Goal: Answer question/provide support

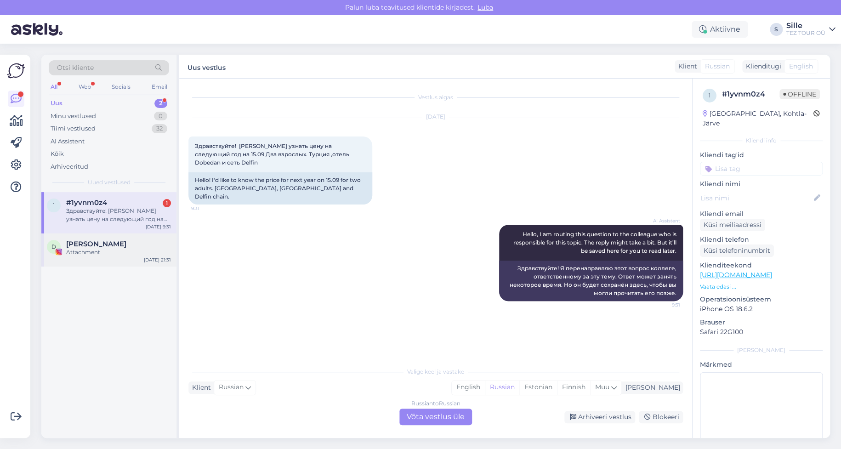
click at [125, 246] on span "[PERSON_NAME]" at bounding box center [96, 244] width 60 height 8
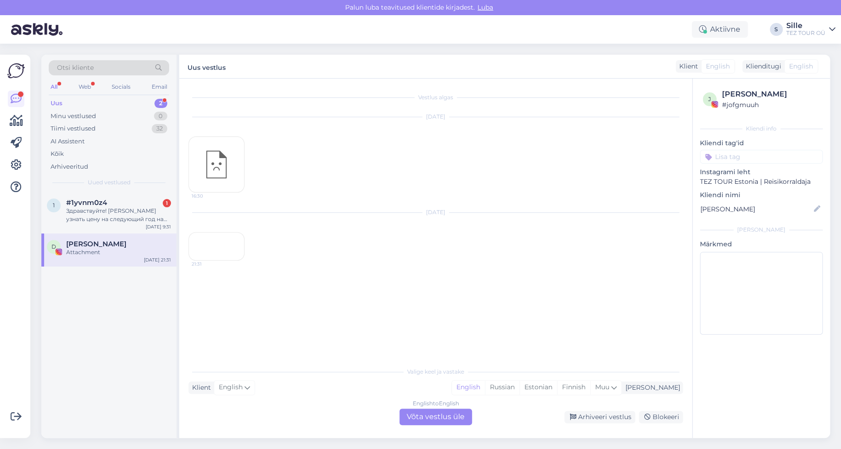
click at [430, 416] on div "English to English Võta vestlus üle" at bounding box center [435, 417] width 73 height 17
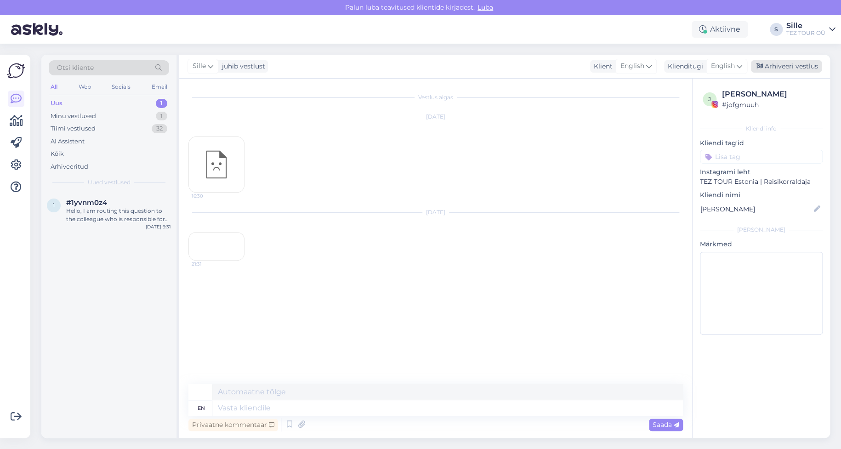
click at [788, 62] on div "Arhiveeri vestlus" at bounding box center [786, 66] width 71 height 12
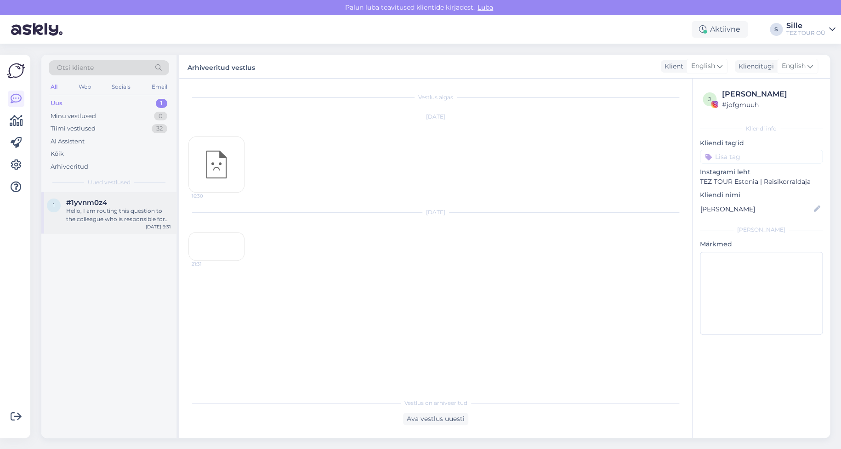
click at [125, 213] on div "Hello, I am routing this question to the colleague who is responsible for this …" at bounding box center [118, 215] width 105 height 17
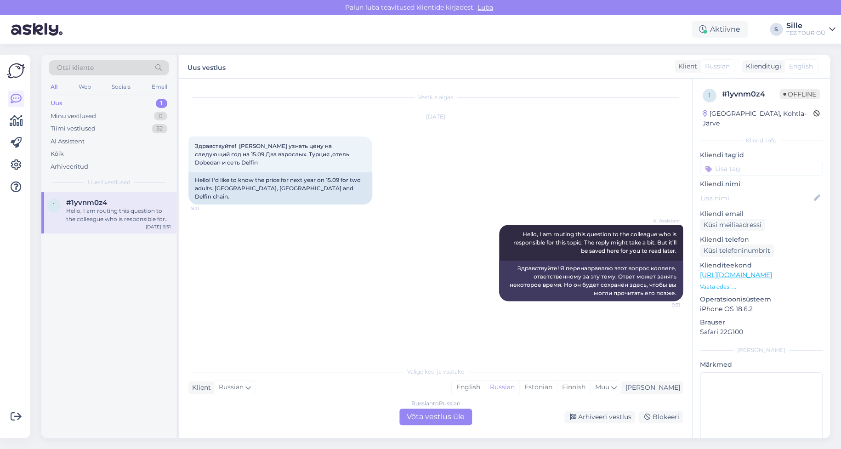
click at [75, 341] on div "1 #1yvnm0z4 Hello, I am routing this question to the colleague who is responsib…" at bounding box center [108, 315] width 135 height 246
click at [434, 411] on div "Russian to Russian Võta vestlus üle" at bounding box center [435, 417] width 73 height 17
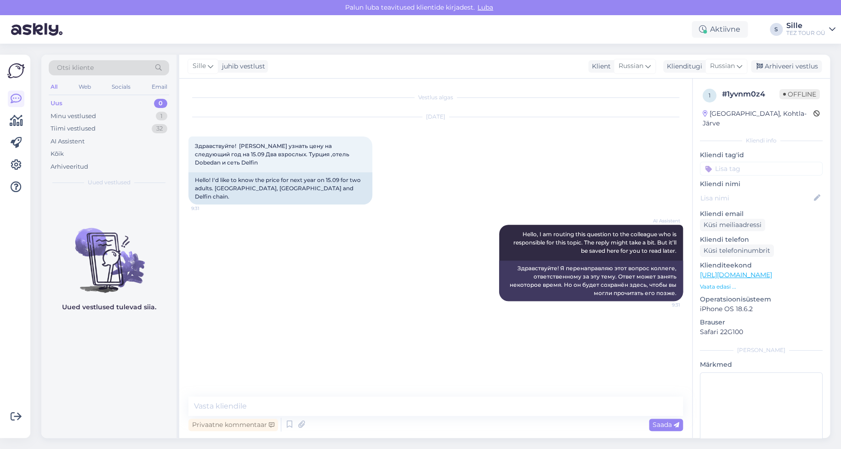
click at [732, 162] on input at bounding box center [761, 169] width 123 height 14
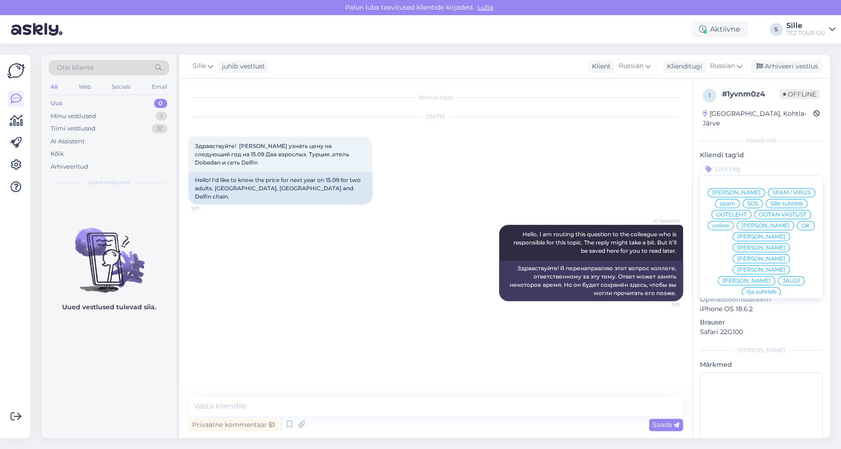
click at [770, 204] on span "Sille suhtleb" at bounding box center [786, 204] width 33 height 6
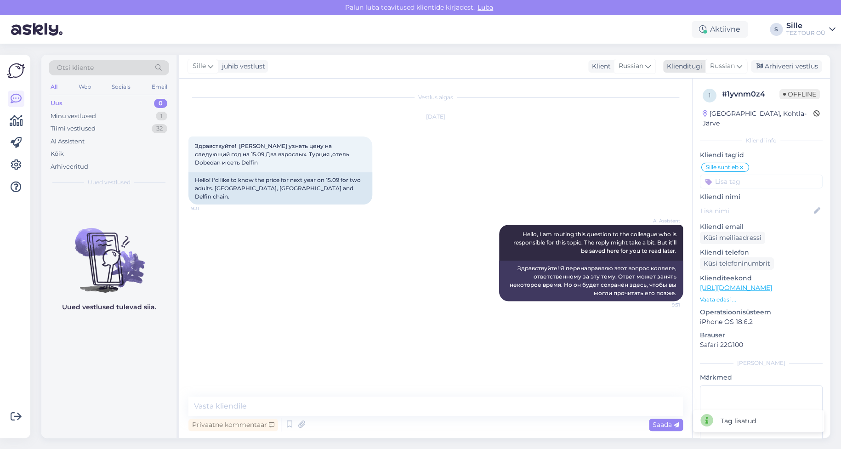
click at [721, 68] on span "Russian" at bounding box center [722, 66] width 25 height 10
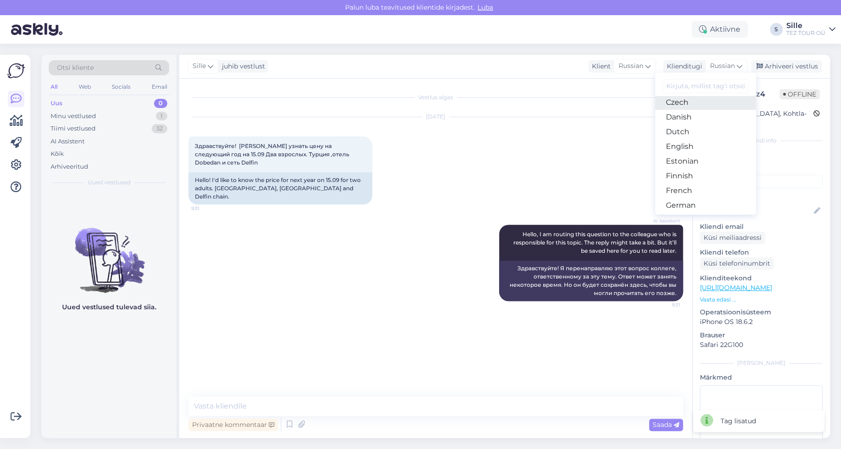
scroll to position [92, 0]
click at [686, 128] on link "Estonian" at bounding box center [705, 132] width 101 height 15
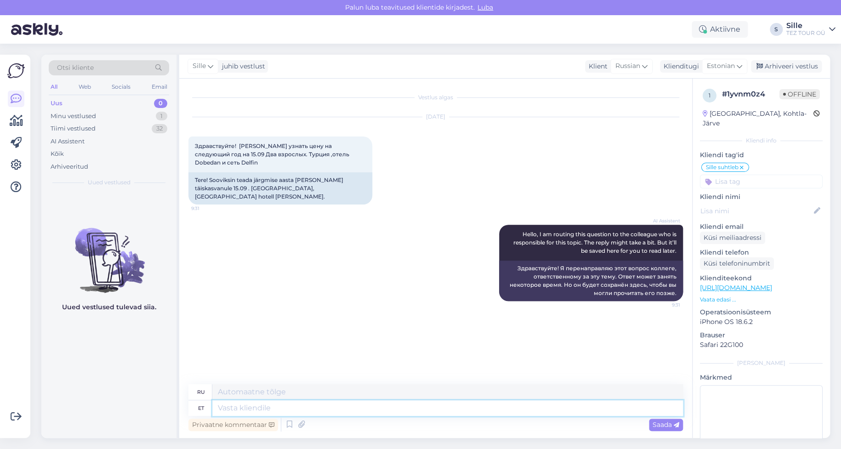
click at [240, 403] on textarea at bounding box center [447, 408] width 471 height 16
type textarea "Tere!"
type textarea "Привет!"
type textarea "Tere"
type textarea "Привет"
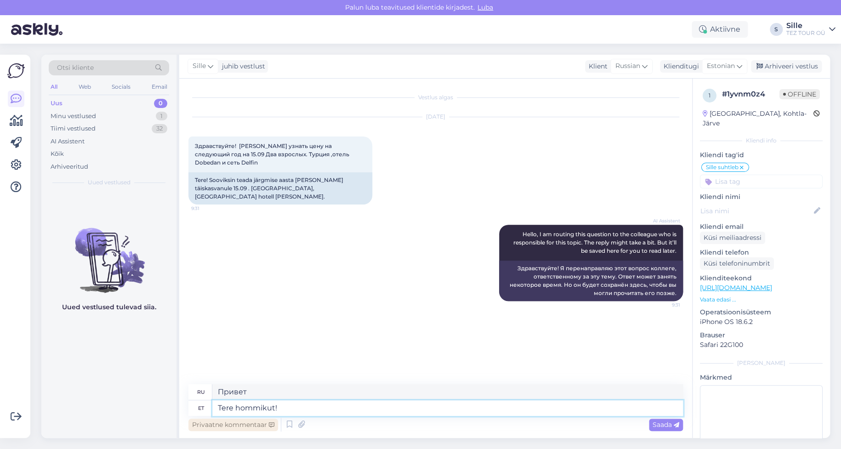
type textarea "Tere hommikut!"
type textarea "Доброе утро!"
type textarea "Tere hommikut! Täname"
type textarea "Доброе утро! [GEOGRAPHIC_DATA]."
type textarea "Tere hommikut! Täname päringi"
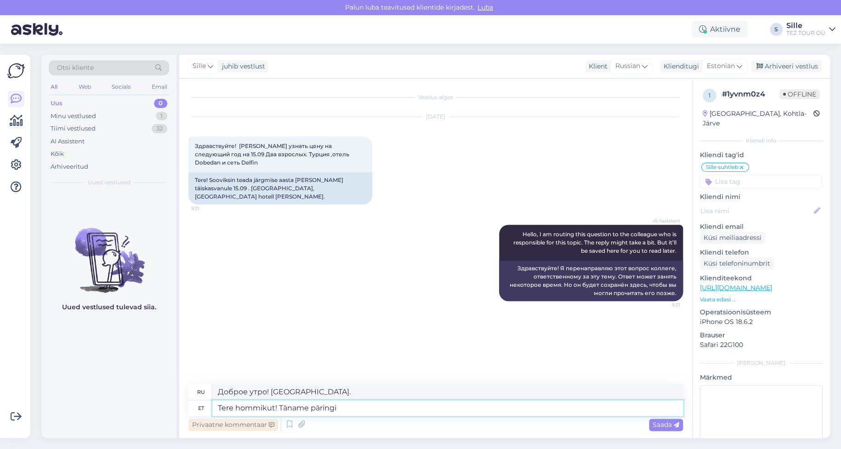
type textarea "Доброе утро! Спасибо за ваш запрос."
type textarea "Tere hommikut! Täname päringu eest."
click at [665, 421] on span "Saada" at bounding box center [666, 425] width 27 height 8
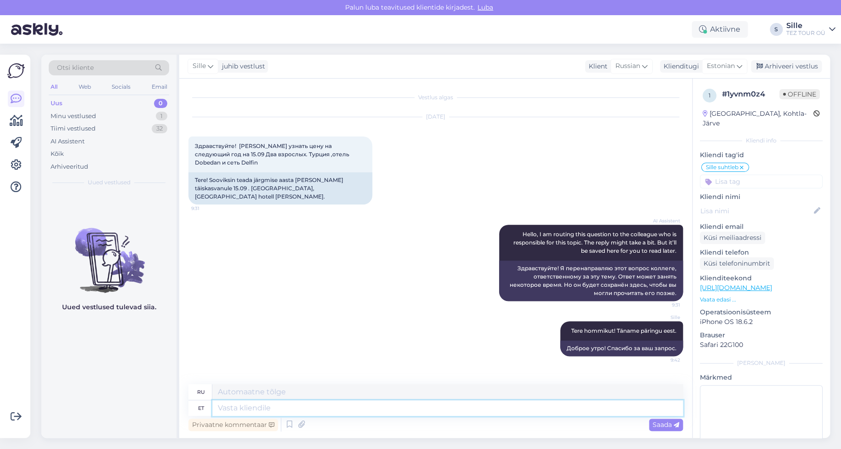
click at [241, 409] on textarea at bounding box center [447, 408] width 471 height 16
type textarea "Palun"
type textarea "Пожалуйста"
type textarea "Palun teatage"
type textarea "Пожалуйста, сообщите."
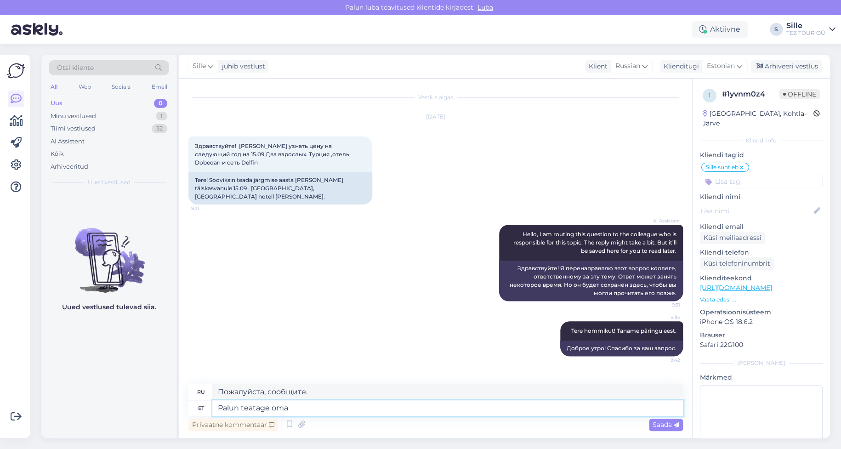
type textarea "Palun teatage oma"
type textarea "Пожалуйста, сообщите о вашем"
type textarea "Palun teatage oma meiliaadress"
type textarea "Пожалуйста, укажите ваш адрес электронной почты."
type textarea "Palun teatage oma meiliaadress kuhu s"
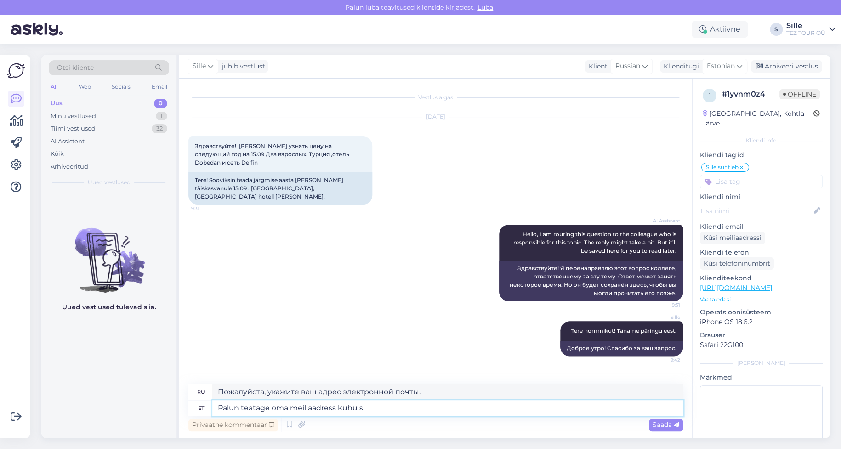
type textarea "Пожалуйста, укажите ваш адрес электронной почты, где"
type textarea "Palun teatage oma meiliaadress kuhu saan"
type textarea "Пожалуйста, укажите Ваш адрес электронной почты, по которому я смогу с Вами свя…"
type textarea "Palun teatage oma meiliaadress kuhu saan saata T"
type textarea "Пожалуйста, укажите Ваш адрес электронной почты, на который я могу его отправит…"
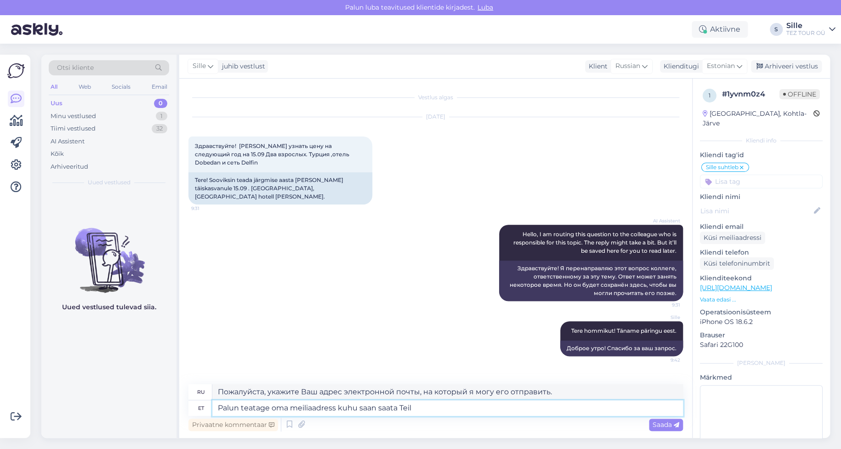
type textarea "Palun teatage oma meiliaadress kuhu saan saata Teil"
type textarea "Пожалуйста, укажите Ваш адрес электронной почты, на который я смогу Вам его отп…"
type textarea "Palun teatage oma meiliaadress kuhu saan saata Teil personaalse p"
type textarea "Пожалуйста, укажите ваш адрес электронной почты, на который я могу отправить ва…"
type textarea "Palun teatage oma meiliaadress kuhu saan saata Teil personaalse pakkumise"
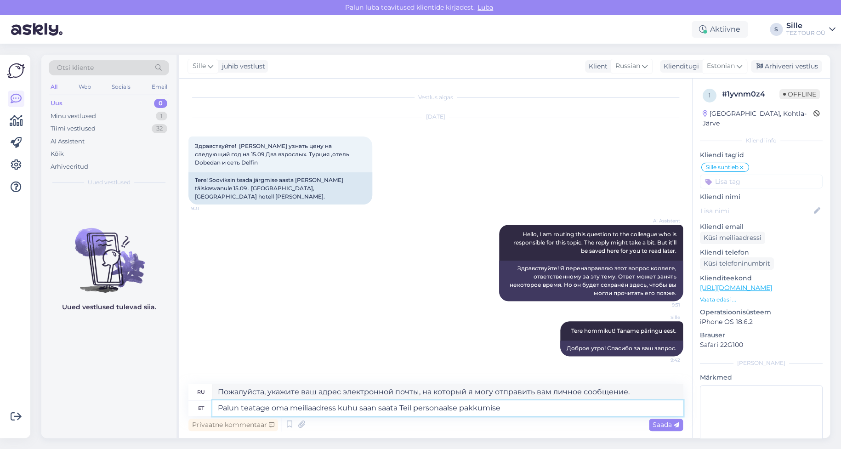
type textarea "Укажите, пожалуйста, свой адрес электронной почты, на который я смогу отправить…"
type textarea "Palun teatage oma meiliaadress kuhu saan saata Teil personaalse pakkumise"
drag, startPoint x: 322, startPoint y: 392, endPoint x: 301, endPoint y: 392, distance: 21.1
click at [301, 392] on textarea "Укажите, пожалуйста, свой адрес электронной почты, на который я смогу отправить…" at bounding box center [447, 392] width 471 height 16
drag, startPoint x: 541, startPoint y: 392, endPoint x: 537, endPoint y: 393, distance: 4.6
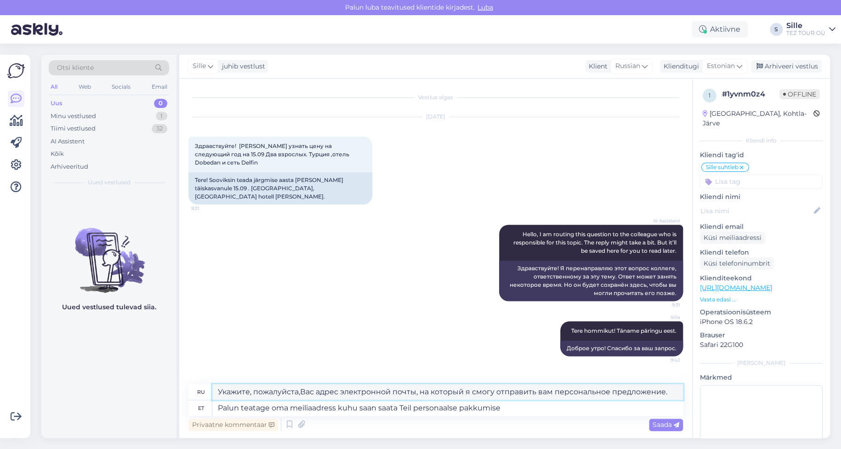
click at [540, 392] on textarea "Укажите, пожалуйста,Вас адрес электронной почты, на который я смогу отправить в…" at bounding box center [447, 392] width 471 height 16
type textarea "Укажите, пожалуйста,Вас адрес электронной почты, на который я смогу отправить В…"
click at [218, 408] on textarea "Palun teatage oma meiliaadress kuhu saan saata Teil personaalse pakkumise" at bounding box center [447, 408] width 471 height 16
click at [662, 425] on span "Saada" at bounding box center [666, 425] width 27 height 8
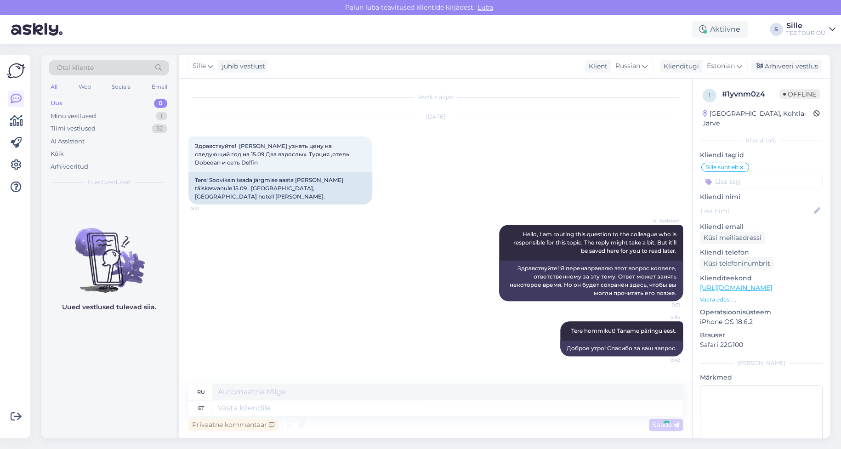
scroll to position [53, 0]
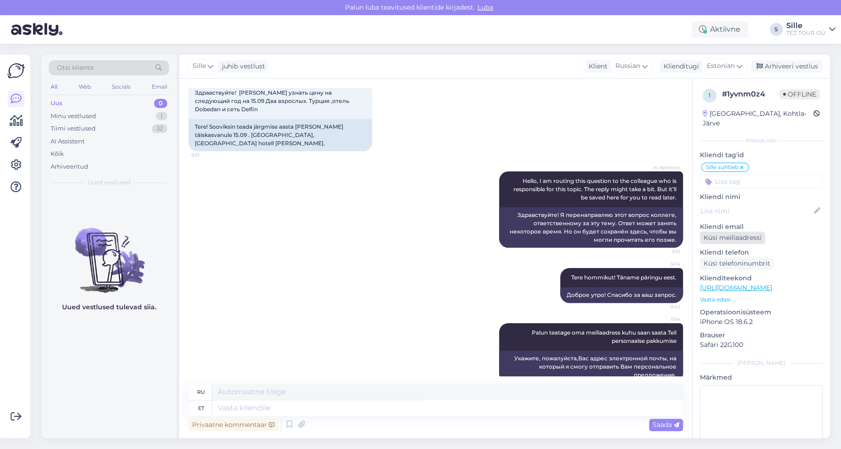
click at [735, 232] on div "Küsi meiliaadressi" at bounding box center [732, 238] width 65 height 12
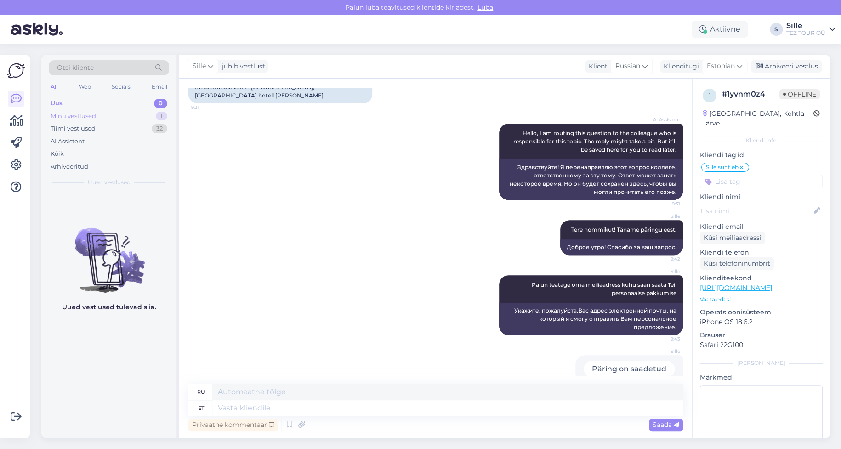
click at [93, 113] on div "Minu vestlused" at bounding box center [73, 116] width 45 height 9
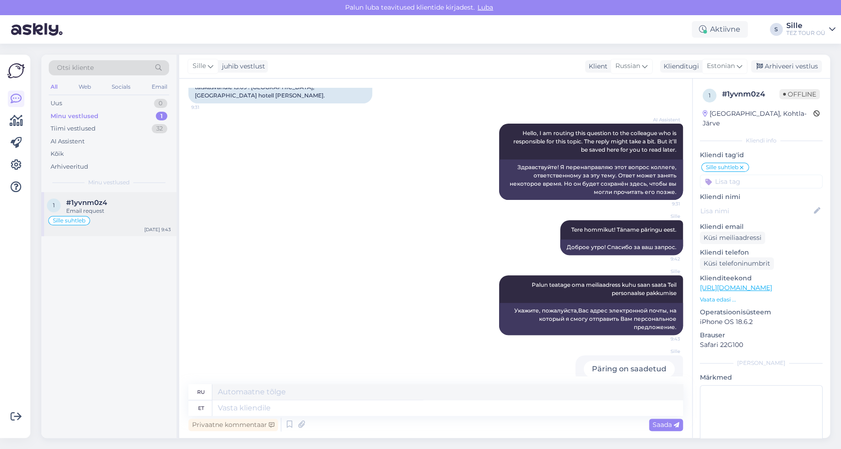
drag, startPoint x: 110, startPoint y: 216, endPoint x: 117, endPoint y: 218, distance: 6.6
click at [110, 216] on div "Sille suhtleb" at bounding box center [109, 220] width 124 height 11
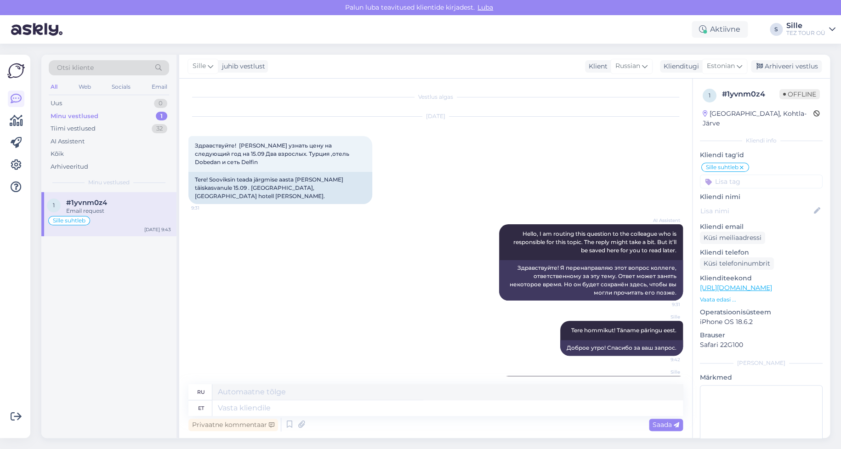
scroll to position [0, 0]
click at [58, 275] on div "1 #1yvnm0z4 Email request Sille suhtleb [DATE] 9:43" at bounding box center [108, 315] width 135 height 246
click at [101, 114] on div "Minu vestlused 1" at bounding box center [109, 116] width 120 height 13
click at [92, 127] on div "Tiimi vestlused" at bounding box center [73, 128] width 45 height 9
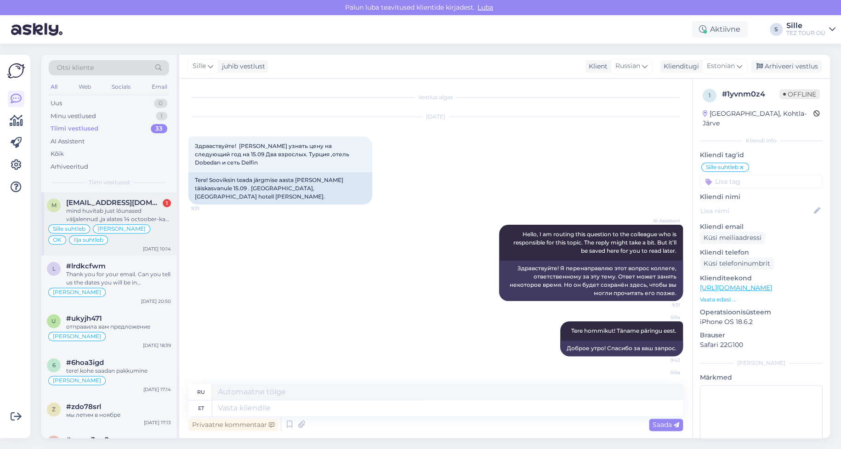
click at [110, 220] on div "mind huvitab just lõunased väljalennud ,ja alates 14 octoober-kas on mõnel päev…" at bounding box center [118, 215] width 105 height 17
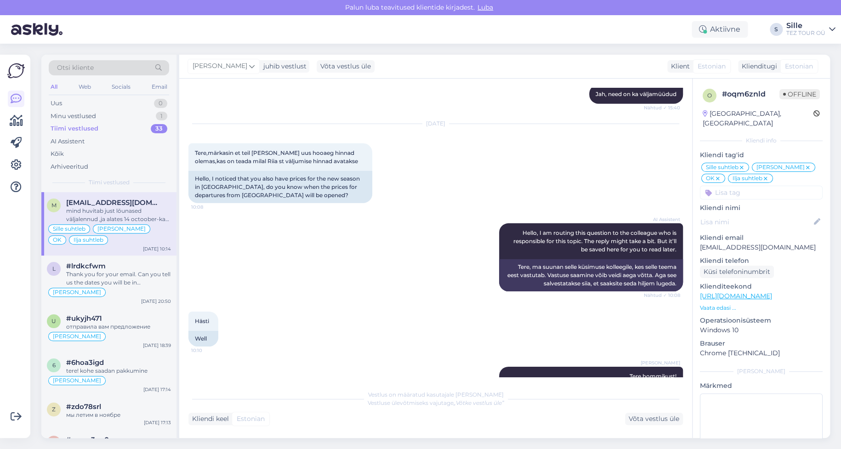
scroll to position [5002, 0]
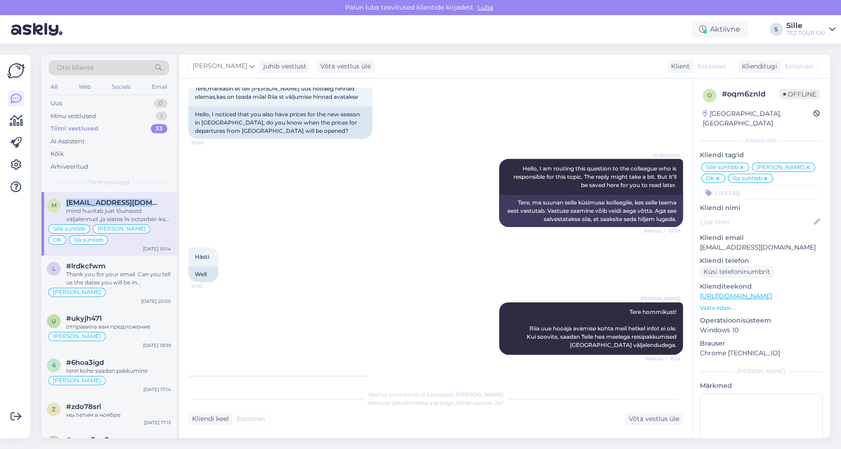
drag, startPoint x: 153, startPoint y: 199, endPoint x: 48, endPoint y: 202, distance: 104.8
click at [57, 195] on div "m [EMAIL_ADDRESS][DOMAIN_NAME] mind huvitab just lõunased väljalennud ,ja alate…" at bounding box center [108, 223] width 135 height 63
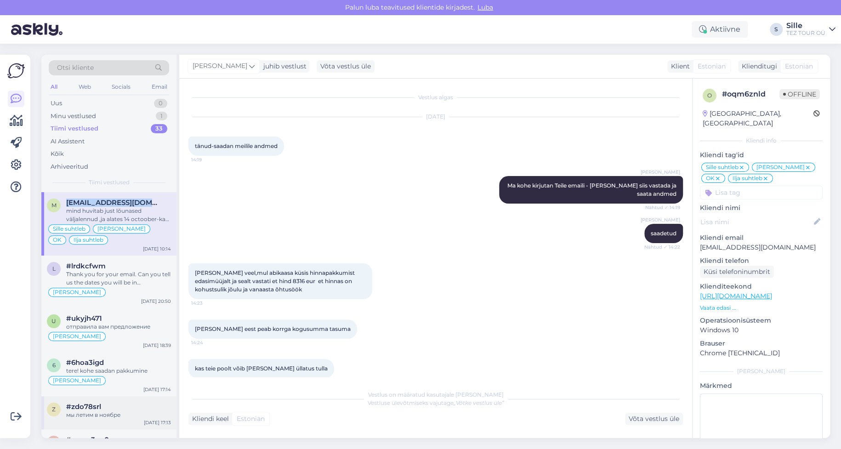
copy div "[EMAIL_ADDRESS][DOMAIN_NAME]"
click at [519, 276] on div "[PERSON_NAME] veel,mul abikaasa küsis hinnapakkumist edasimüüjalt ja sealt vast…" at bounding box center [435, 281] width 495 height 56
click at [110, 219] on div "mind huvitab just lõunased väljalennud ,ja alates 14 octoober-kas on mõnel päev…" at bounding box center [118, 215] width 105 height 17
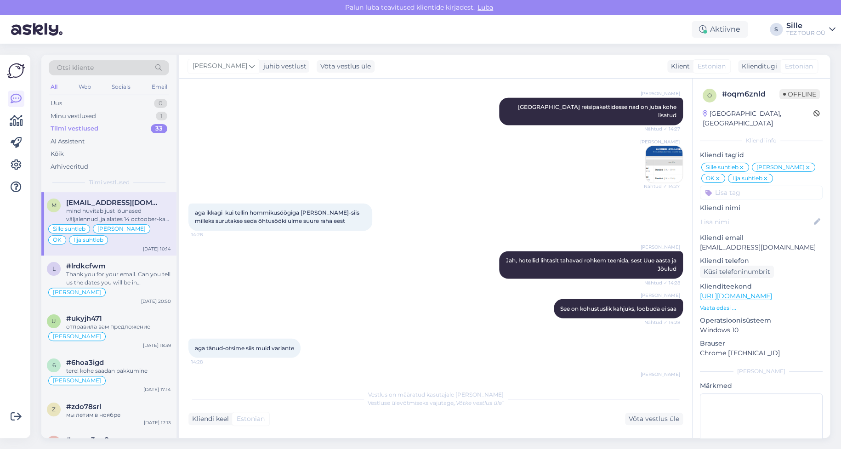
scroll to position [827, 0]
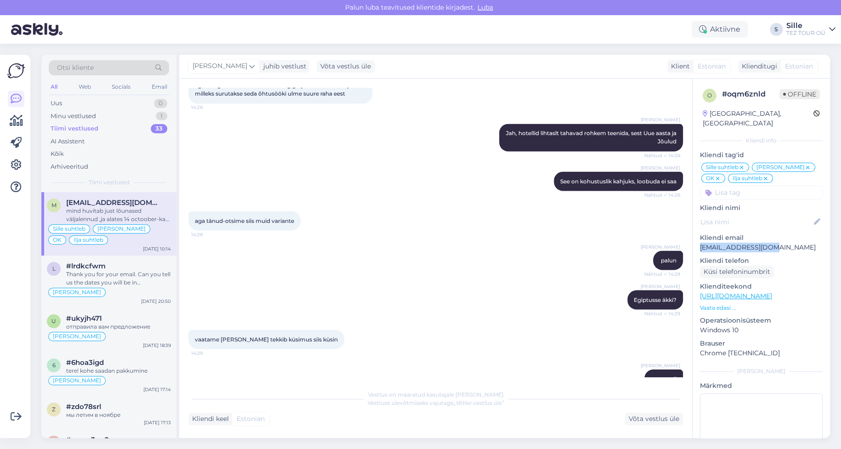
drag, startPoint x: 777, startPoint y: 235, endPoint x: 694, endPoint y: 241, distance: 83.9
click at [696, 241] on div "o # oqm6znld Offline [GEOGRAPHIC_DATA], [GEOGRAPHIC_DATA] Kliendi info Kliendi …" at bounding box center [761, 284] width 137 height 411
copy p "[EMAIL_ADDRESS][DOMAIN_NAME]"
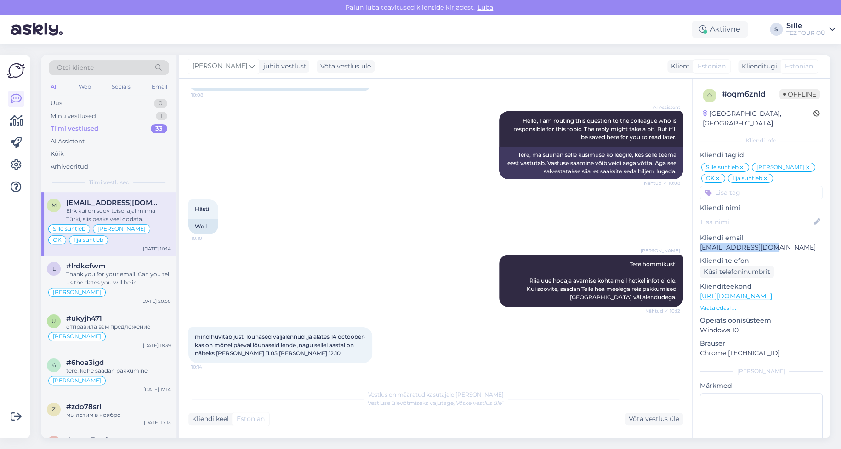
scroll to position [5089, 0]
